Goal: Find specific page/section: Find specific page/section

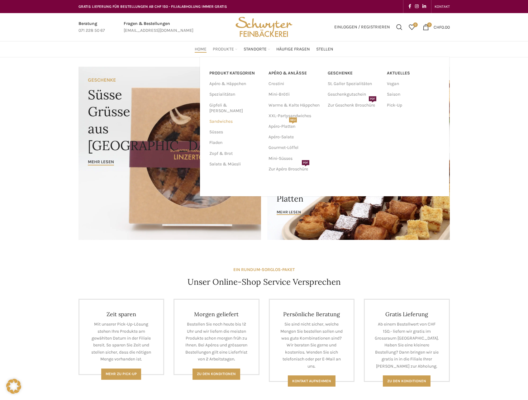
click at [231, 116] on link "Sandwiches" at bounding box center [235, 121] width 52 height 11
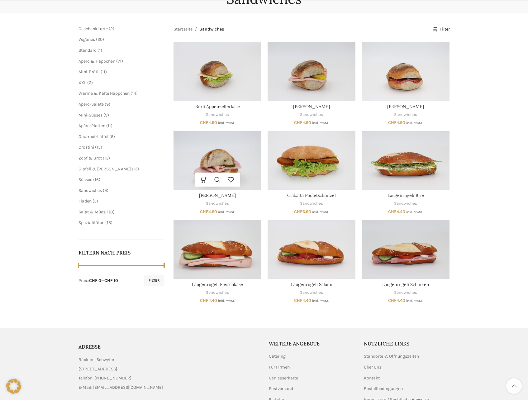
scroll to position [93, 0]
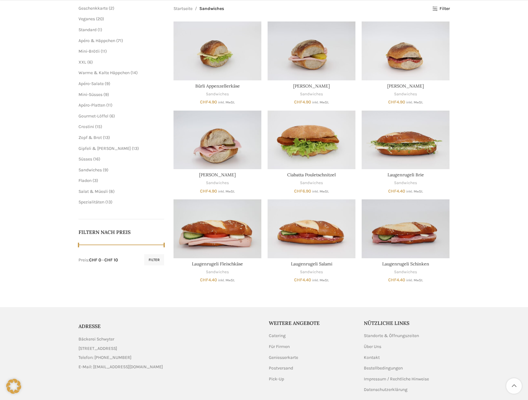
click at [88, 205] on li "Spezialitäten 13 13 Produkte" at bounding box center [122, 202] width 86 height 6
click at [88, 204] on span "Spezialitäten" at bounding box center [92, 201] width 26 height 5
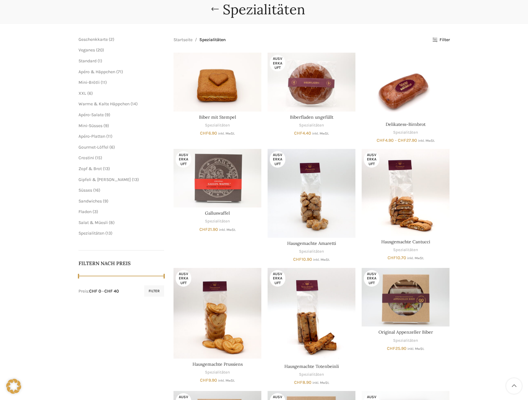
scroll to position [31, 0]
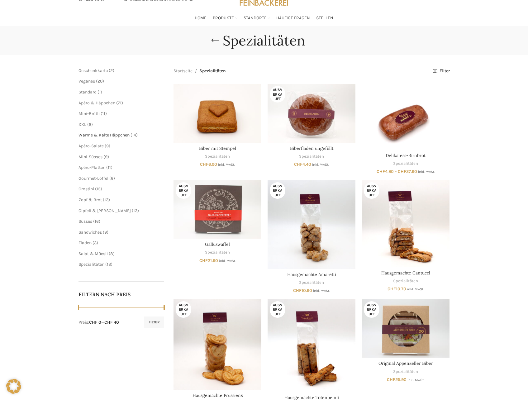
click at [112, 136] on span "Warme & Kalte Häppchen" at bounding box center [104, 134] width 51 height 5
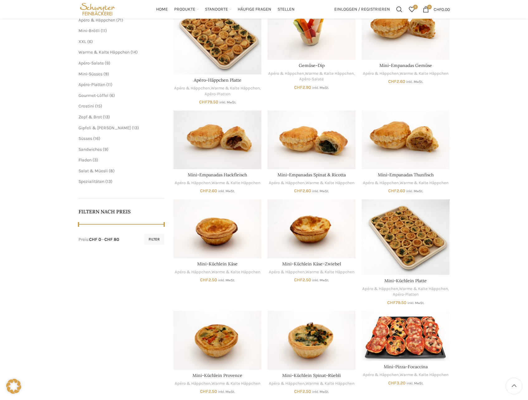
scroll to position [62, 0]
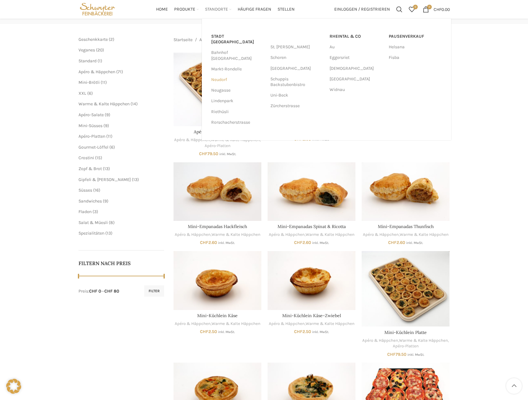
click at [222, 74] on link "Neudorf" at bounding box center [237, 79] width 53 height 11
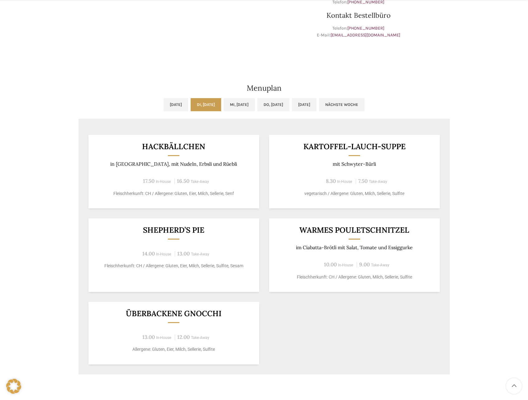
scroll to position [249, 0]
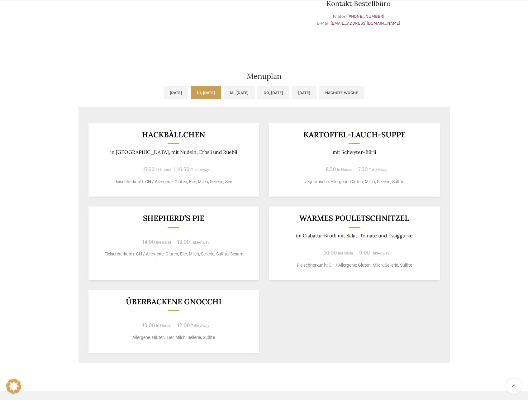
click at [179, 309] on div "Überbackene Gnocchi 13.00 In-House 12.00 Take-Away Allergene: Gluten, Eier, Mil…" at bounding box center [173, 321] width 171 height 63
drag, startPoint x: 199, startPoint y: 337, endPoint x: 108, endPoint y: 339, distance: 91.0
click at [108, 339] on p "Allergene: Gluten, Eier, Milch, Sellerie, Sulfite" at bounding box center [173, 337] width 155 height 7
click at [226, 338] on p "Allergene: Gluten, Eier, Milch, Sellerie, Sulfite" at bounding box center [173, 337] width 155 height 7
drag, startPoint x: 226, startPoint y: 338, endPoint x: 119, endPoint y: 340, distance: 107.2
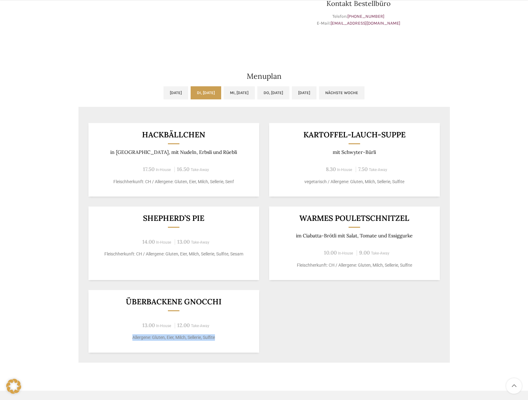
click at [119, 340] on p "Allergene: Gluten, Eier, Milch, Sellerie, Sulfite" at bounding box center [173, 337] width 155 height 7
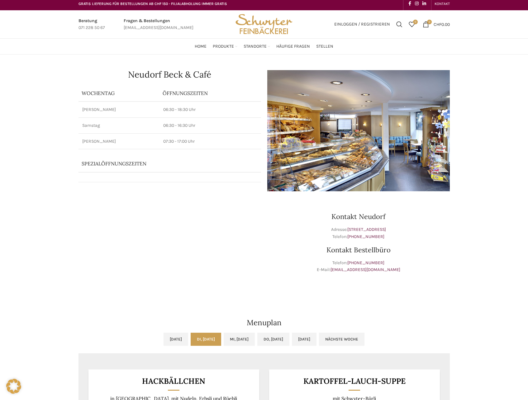
scroll to position [0, 0]
